Goal: Contribute content: Add original content to the website for others to see

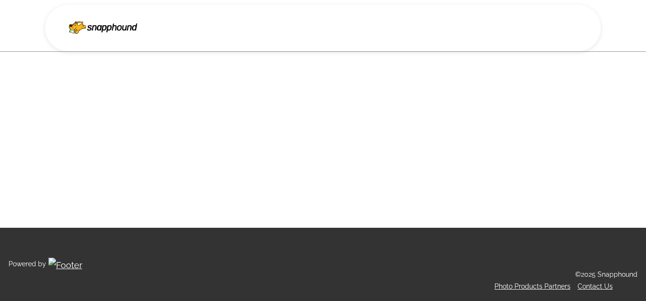
click at [93, 23] on img at bounding box center [103, 26] width 68 height 16
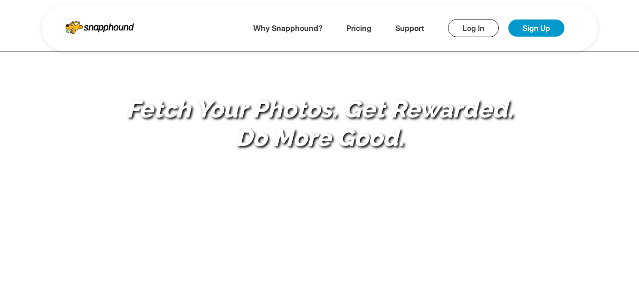
click at [474, 25] on link "Log In" at bounding box center [473, 28] width 51 height 18
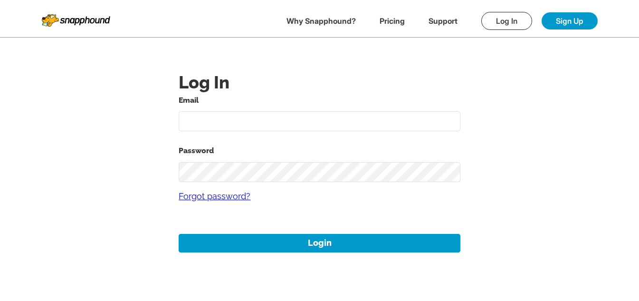
click at [260, 118] on input "text" at bounding box center [320, 121] width 282 height 20
paste input "[DATE]"
type input "[DATE][EMAIL_ADDRESS][DOMAIN_NAME]"
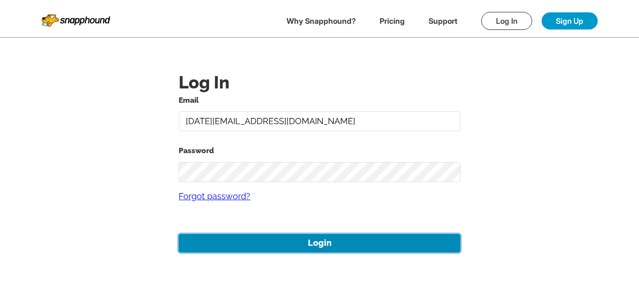
click at [359, 242] on button "Login" at bounding box center [320, 243] width 282 height 19
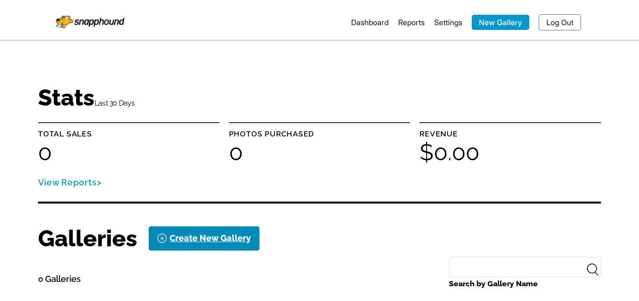
click at [228, 247] on link "Create New Gallery" at bounding box center [204, 238] width 111 height 24
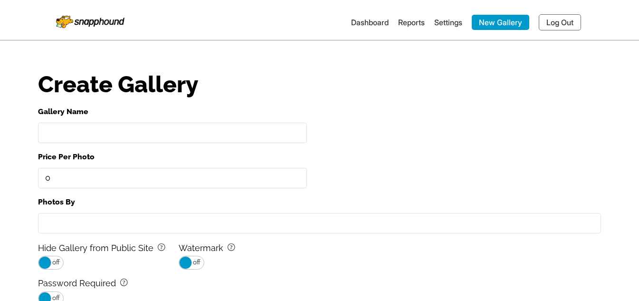
click at [137, 139] on input "Gallery Name" at bounding box center [172, 133] width 269 height 20
paste input "11aug03"
type input "11aug03gallery"
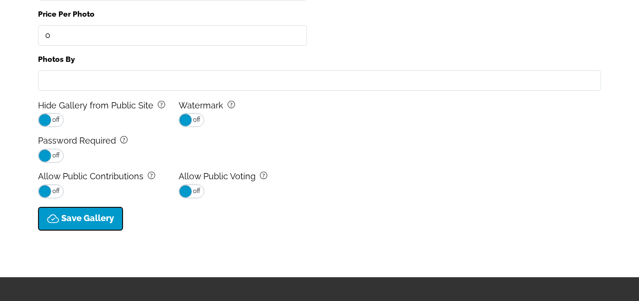
click at [114, 225] on button "Save Gallery" at bounding box center [80, 219] width 85 height 24
type input "0.0"
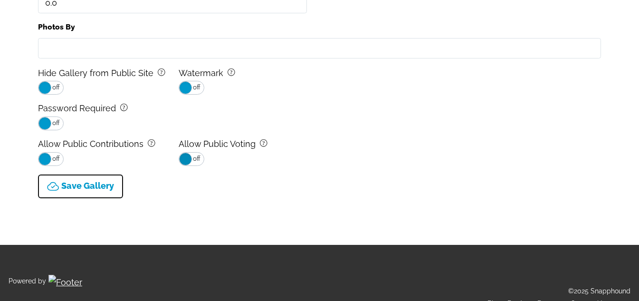
select select "onlyShowInGallery"
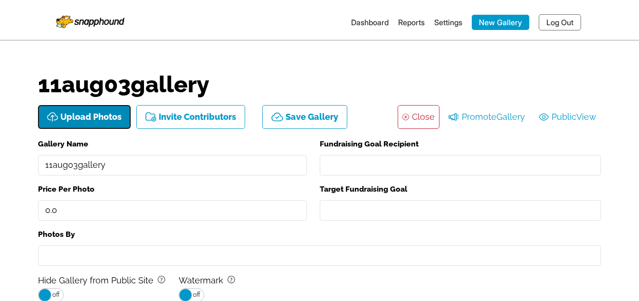
click at [87, 111] on button "Upload Photos" at bounding box center [84, 117] width 93 height 24
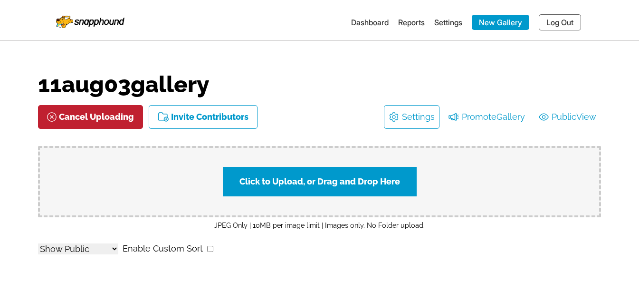
click at [295, 186] on label "Click to Upload, or Drag and Drop Here" at bounding box center [320, 181] width 194 height 29
click at [400, 186] on input "Click to Upload, or Drag and Drop Here" at bounding box center [489, 180] width 178 height 13
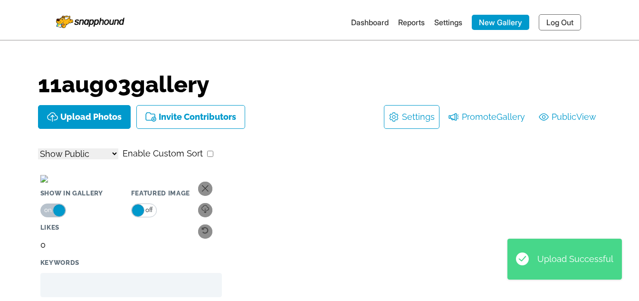
click at [354, 28] on li "Dashboard" at bounding box center [370, 22] width 38 height 15
click at [355, 19] on link "Dashboard" at bounding box center [370, 23] width 38 height 10
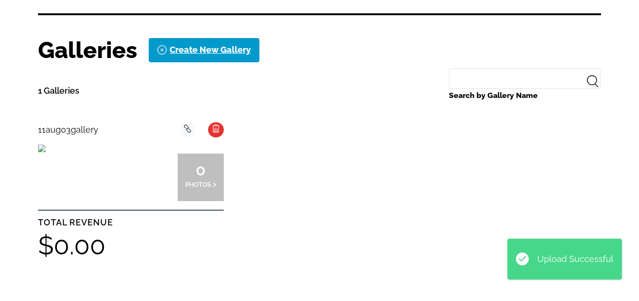
scroll to position [285, 0]
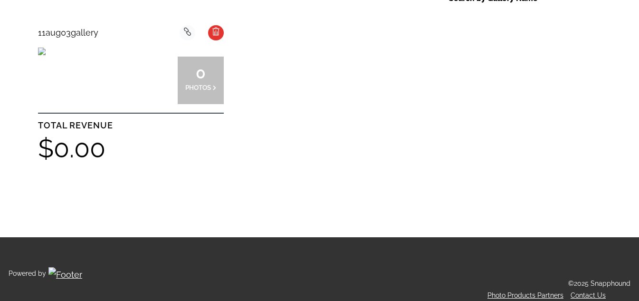
click at [121, 80] on div at bounding box center [108, 81] width 46 height 48
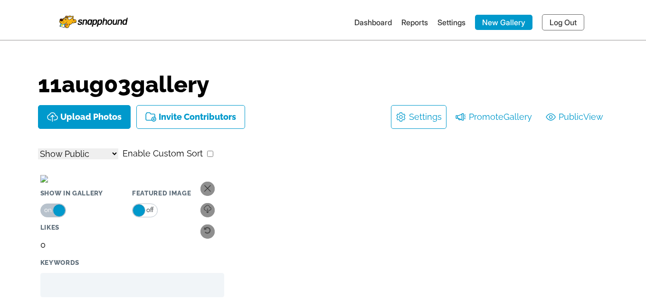
select select "onlyShowInGallery"
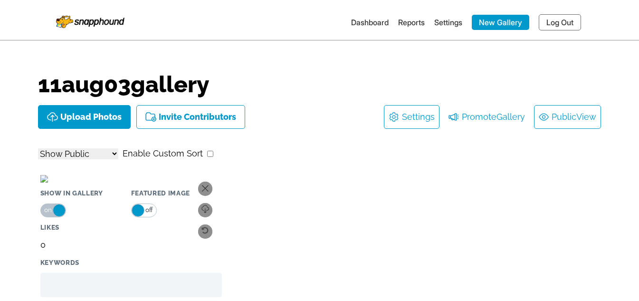
click at [564, 112] on link "Public View" at bounding box center [567, 116] width 57 height 15
select select "onlyShowInGallery"
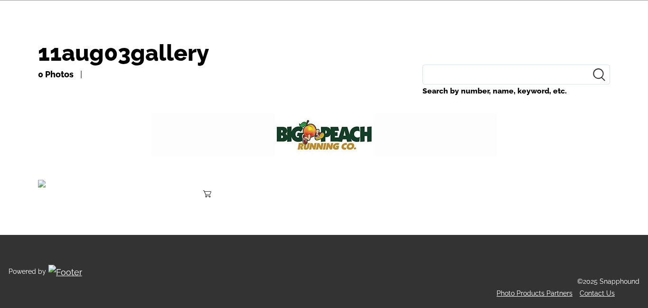
scroll to position [98, 0]
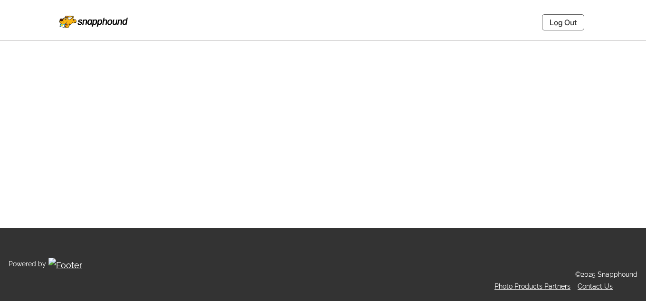
select select "onlyShowInGallery"
